Goal: Communication & Community: Ask a question

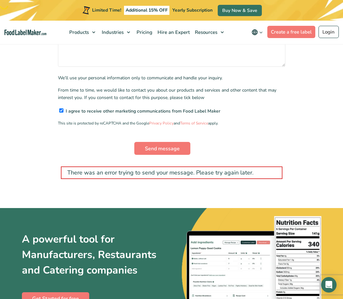
click at [162, 143] on input "Send message" at bounding box center [162, 148] width 56 height 13
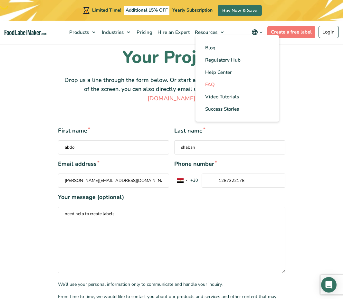
scroll to position [62, 0]
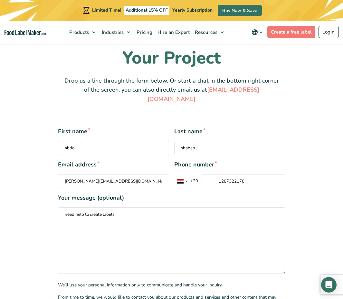
click at [135, 174] on input "[PERSON_NAME][EMAIL_ADDRESS][DOMAIN_NAME]" at bounding box center [113, 181] width 111 height 14
click at [249, 175] on input "1287322178" at bounding box center [244, 181] width 84 height 14
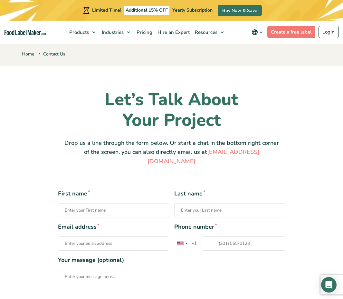
click at [111, 203] on input "First name *" at bounding box center [113, 210] width 111 height 14
type input "abdo"
click at [214, 204] on input "Last name *" at bounding box center [229, 210] width 111 height 14
type input "shaban"
click at [117, 236] on input "Email address *" at bounding box center [113, 243] width 111 height 14
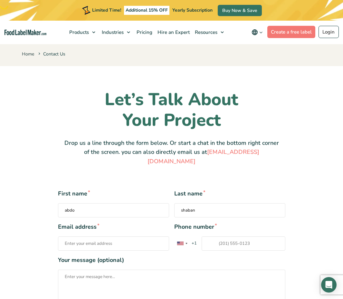
type input "[PERSON_NAME][EMAIL_ADDRESS][DOMAIN_NAME]"
click at [227, 236] on input "Phone number * [GEOGRAPHIC_DATA] +1 [GEOGRAPHIC_DATA] +44 [GEOGRAPHIC_DATA] (‫[…" at bounding box center [244, 243] width 84 height 14
paste input "1287322178"
type input "1287322178"
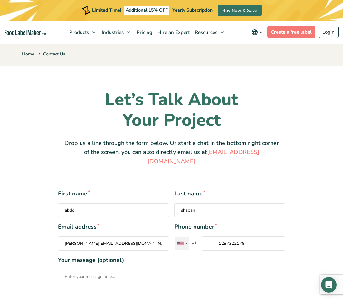
click at [184, 237] on div "Contact form" at bounding box center [182, 244] width 15 height 14
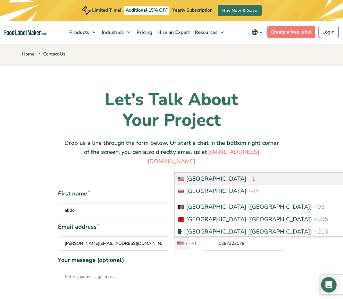
scroll to position [777, 0]
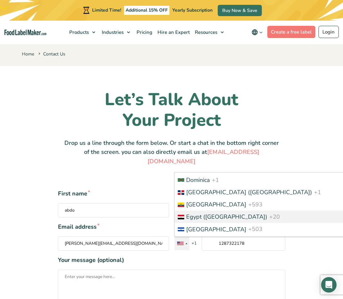
click at [269, 213] on span "+20" at bounding box center [274, 217] width 11 height 8
click at [219, 236] on input "1287322178" at bounding box center [244, 243] width 84 height 14
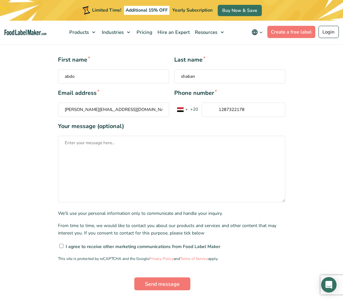
scroll to position [179, 0]
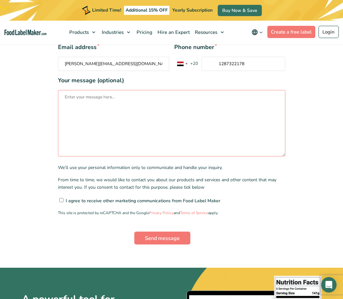
click at [138, 100] on textarea "Your message (optional)" at bounding box center [172, 123] width 228 height 66
click at [75, 198] on span "I agree to receive other marketing communications from Food Label Maker" at bounding box center [142, 201] width 156 height 6
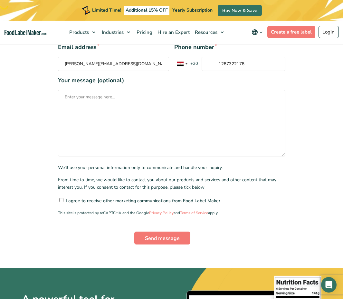
click at [63, 198] on input"] "I agree to receive other marketing communications from Food Label Maker" at bounding box center [61, 200] width 4 height 4
checkbox input"] "true"
click at [159, 233] on input "Send message" at bounding box center [162, 237] width 56 height 13
